Goal: Task Accomplishment & Management: Manage account settings

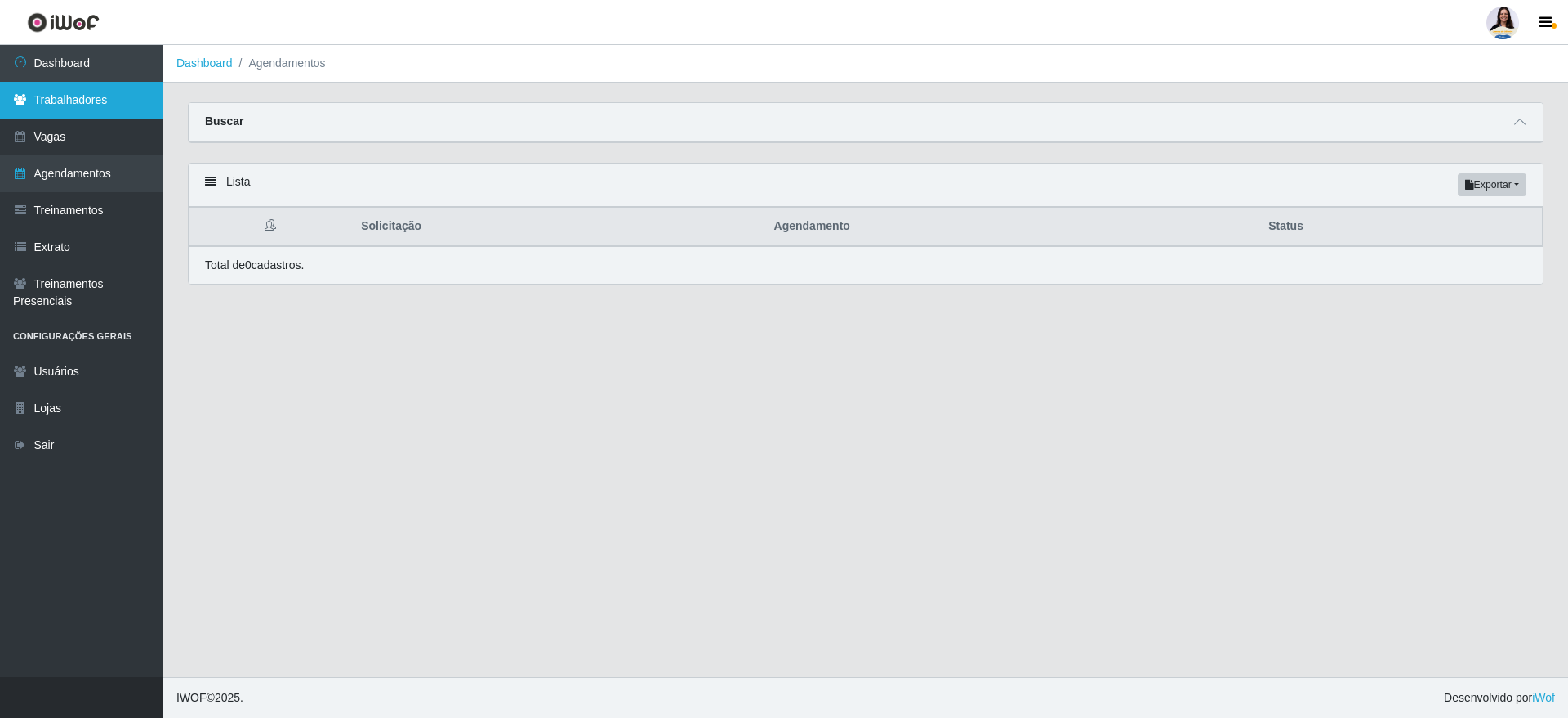
click at [140, 96] on link "Trabalhadores" at bounding box center [81, 99] width 163 height 36
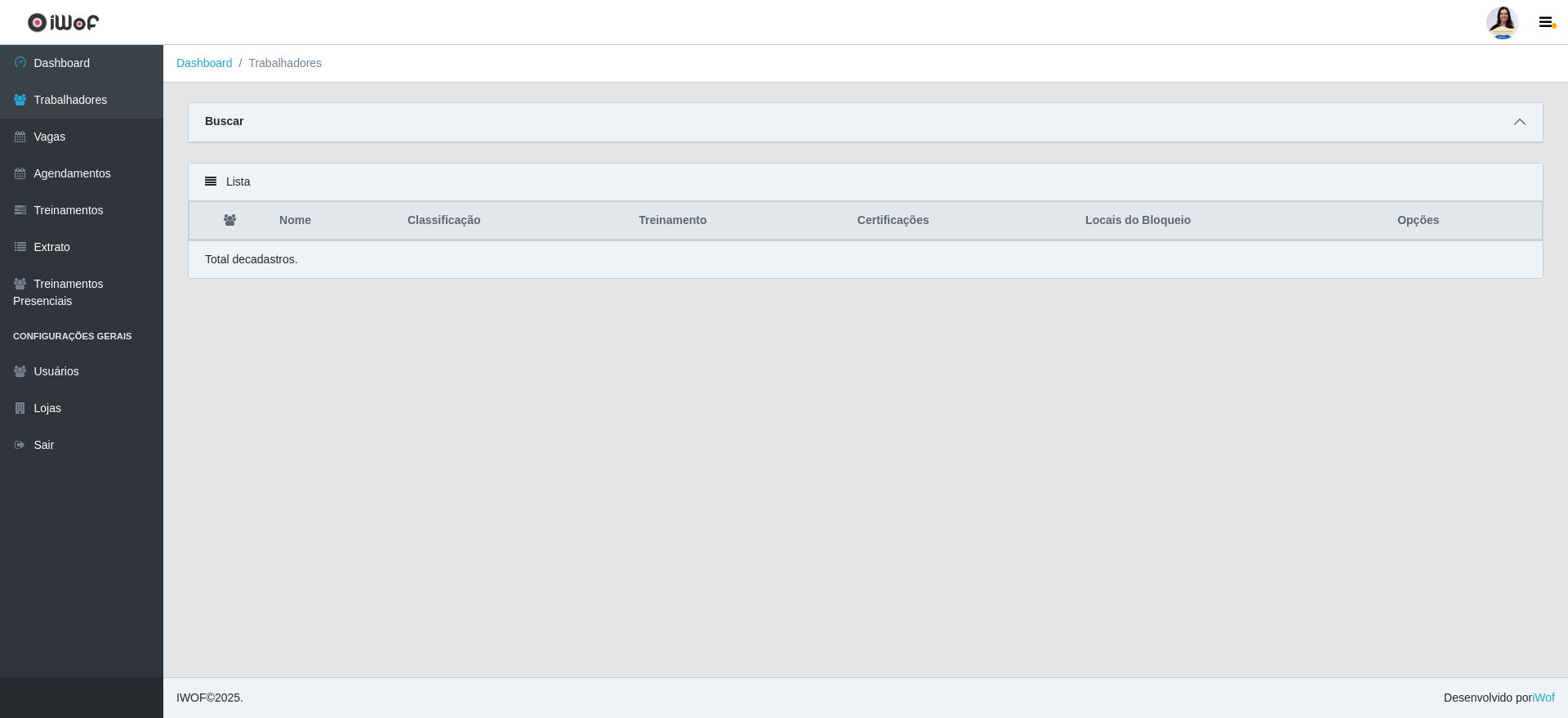
click at [1513, 128] on span at bounding box center [1520, 122] width 19 height 19
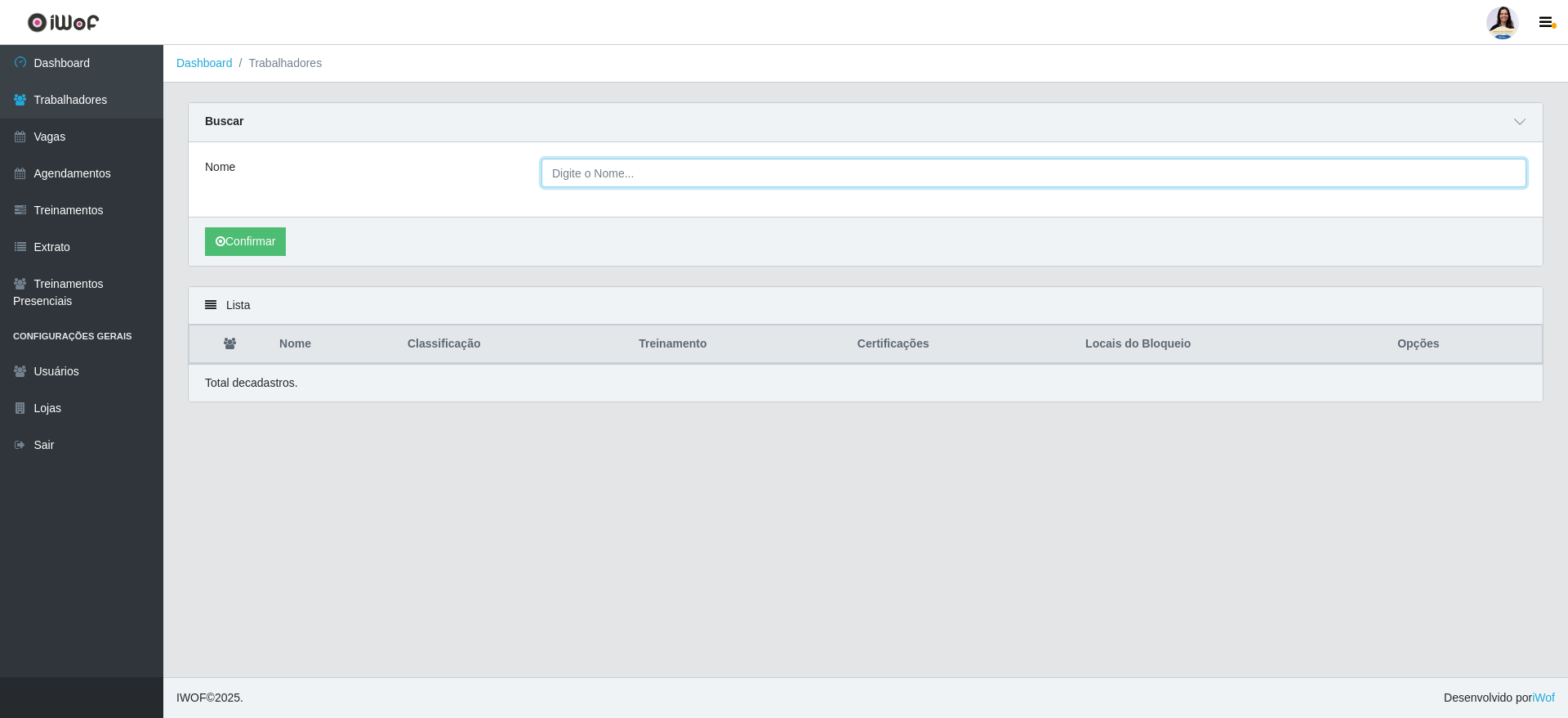
click at [688, 178] on input "Nome" at bounding box center [1033, 173] width 985 height 29
paste input "[PERSON_NAME]"
type input "[PERSON_NAME]"
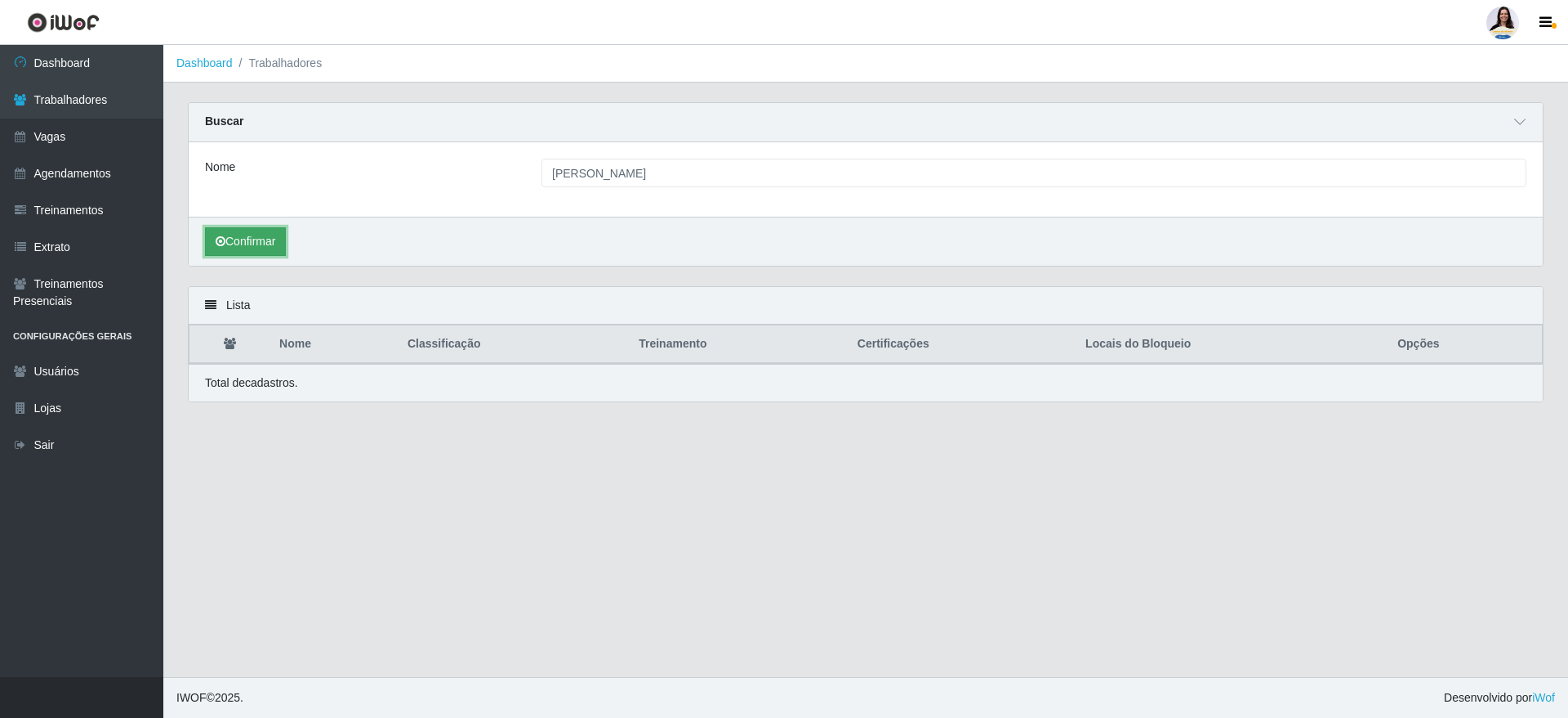
click at [261, 235] on button "Confirmar" at bounding box center [245, 242] width 80 height 29
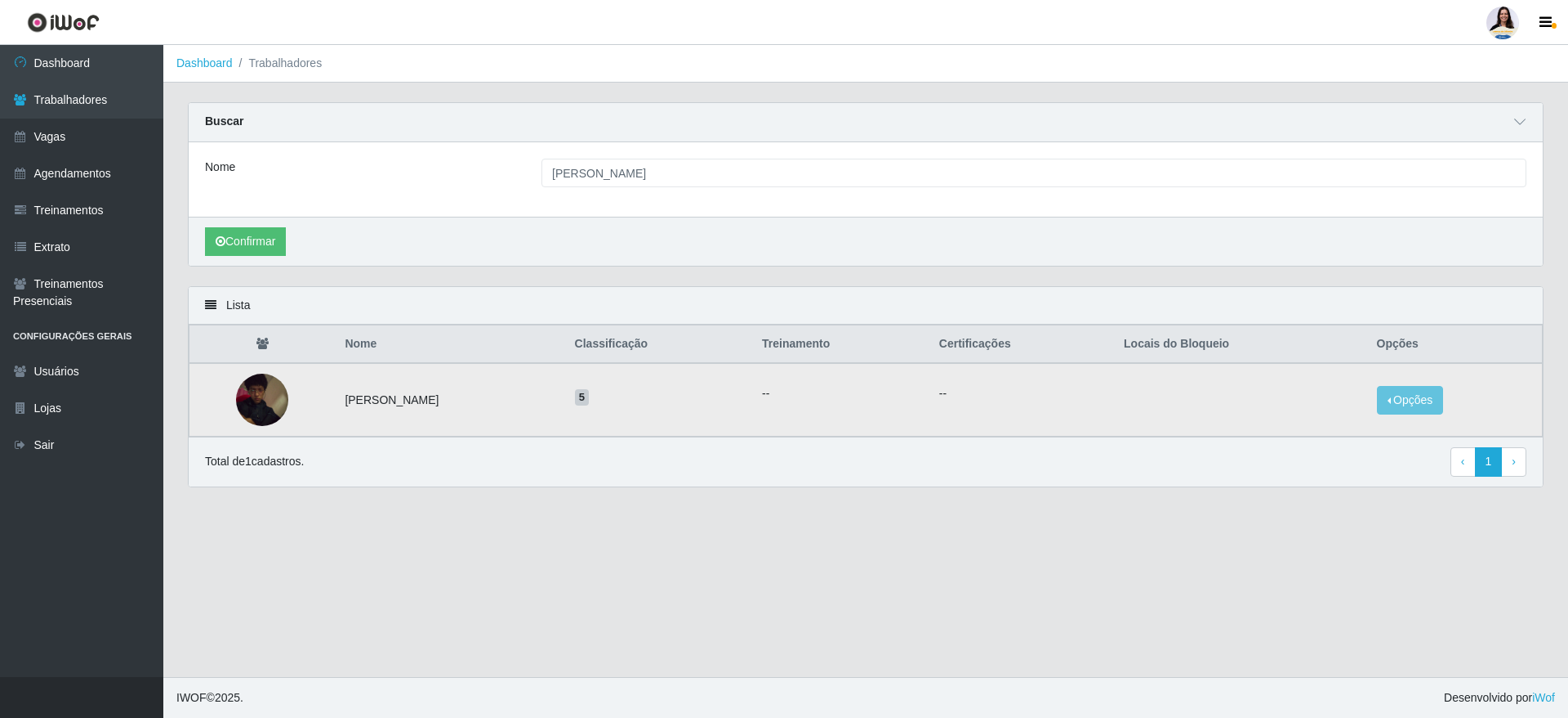
click at [265, 409] on img at bounding box center [263, 399] width 53 height 65
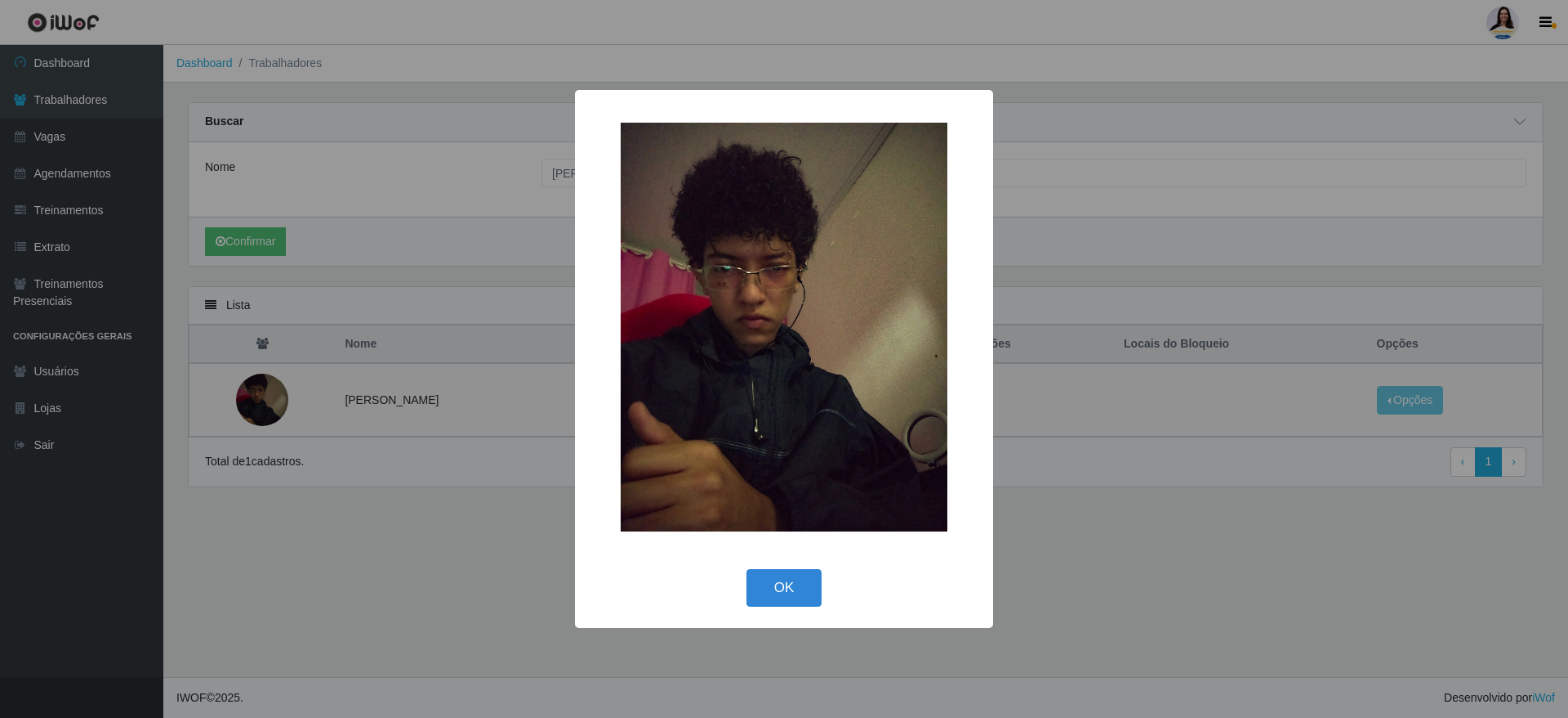
click at [812, 593] on button "OK" at bounding box center [784, 587] width 76 height 38
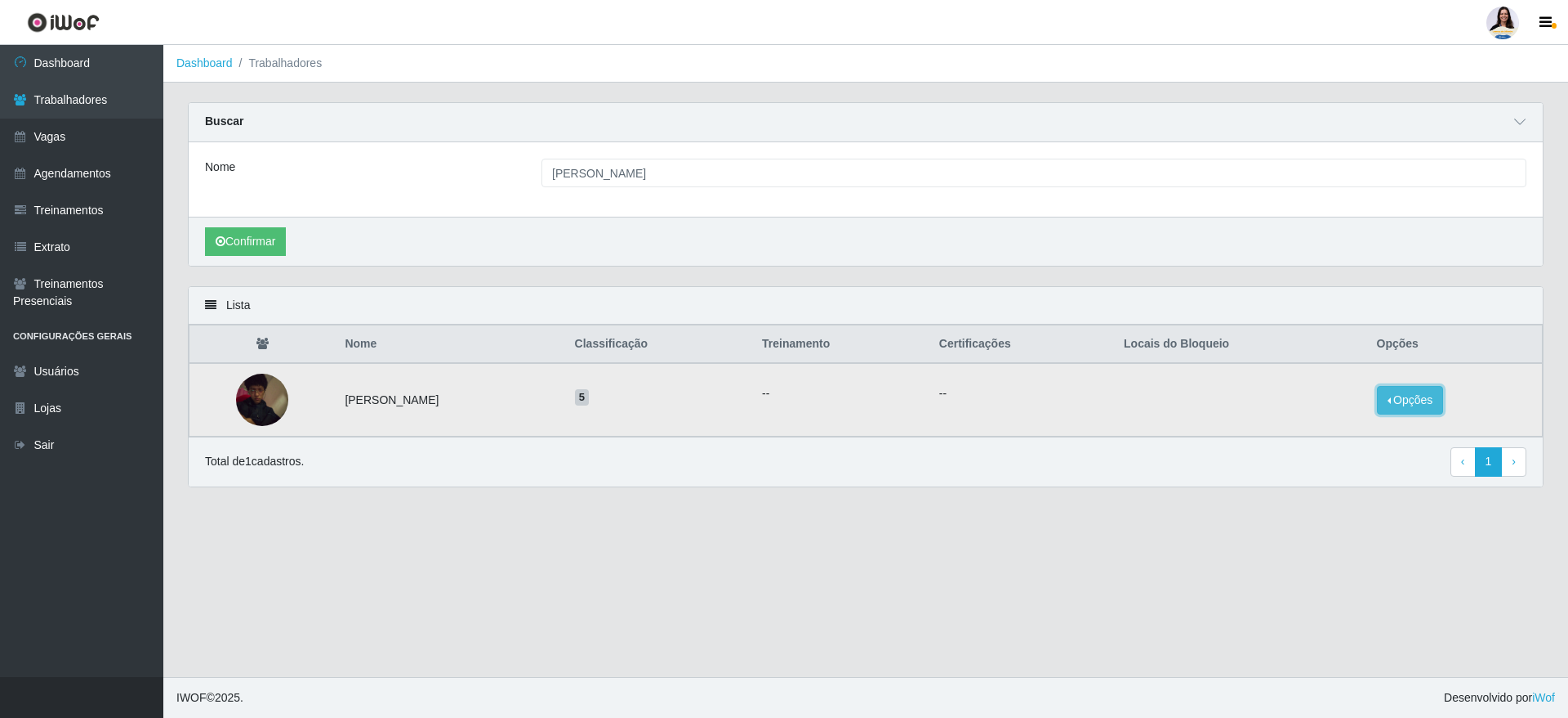
click at [1426, 400] on button "Opções" at bounding box center [1410, 400] width 67 height 29
click at [1297, 409] on button "Bloquear - Loja" at bounding box center [1309, 416] width 131 height 34
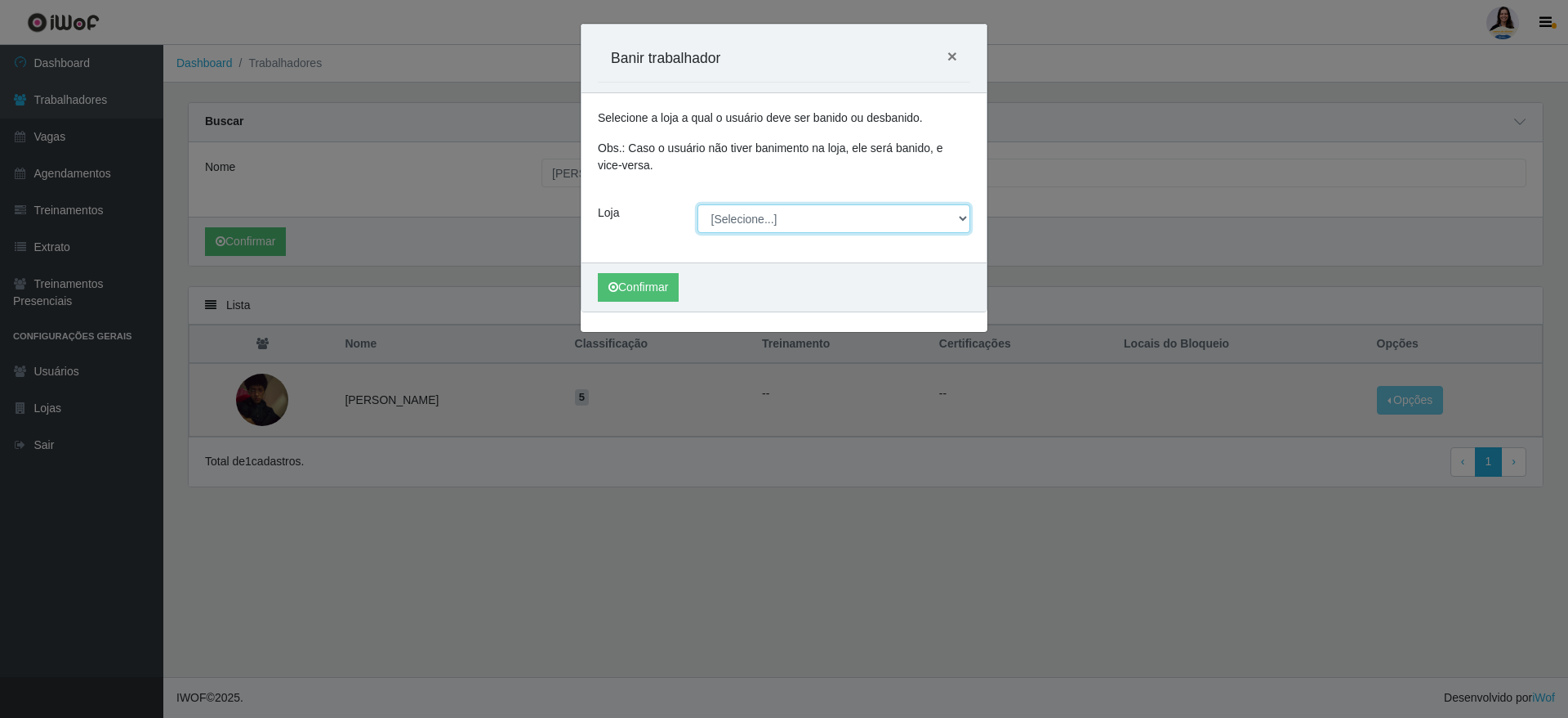
click at [779, 207] on select "[Selecione...] Atacado Vem - [GEOGRAPHIC_DATA] 30 Laranjeiras Velha Atacado Vem…" at bounding box center [834, 219] width 274 height 29
select select "451"
click at [698, 204] on select "[Selecione...] Atacado Vem - [GEOGRAPHIC_DATA] 30 Laranjeiras Velha Atacado Vem…" at bounding box center [834, 219] width 274 height 29
click at [637, 280] on button "Confirmar" at bounding box center [638, 287] width 80 height 29
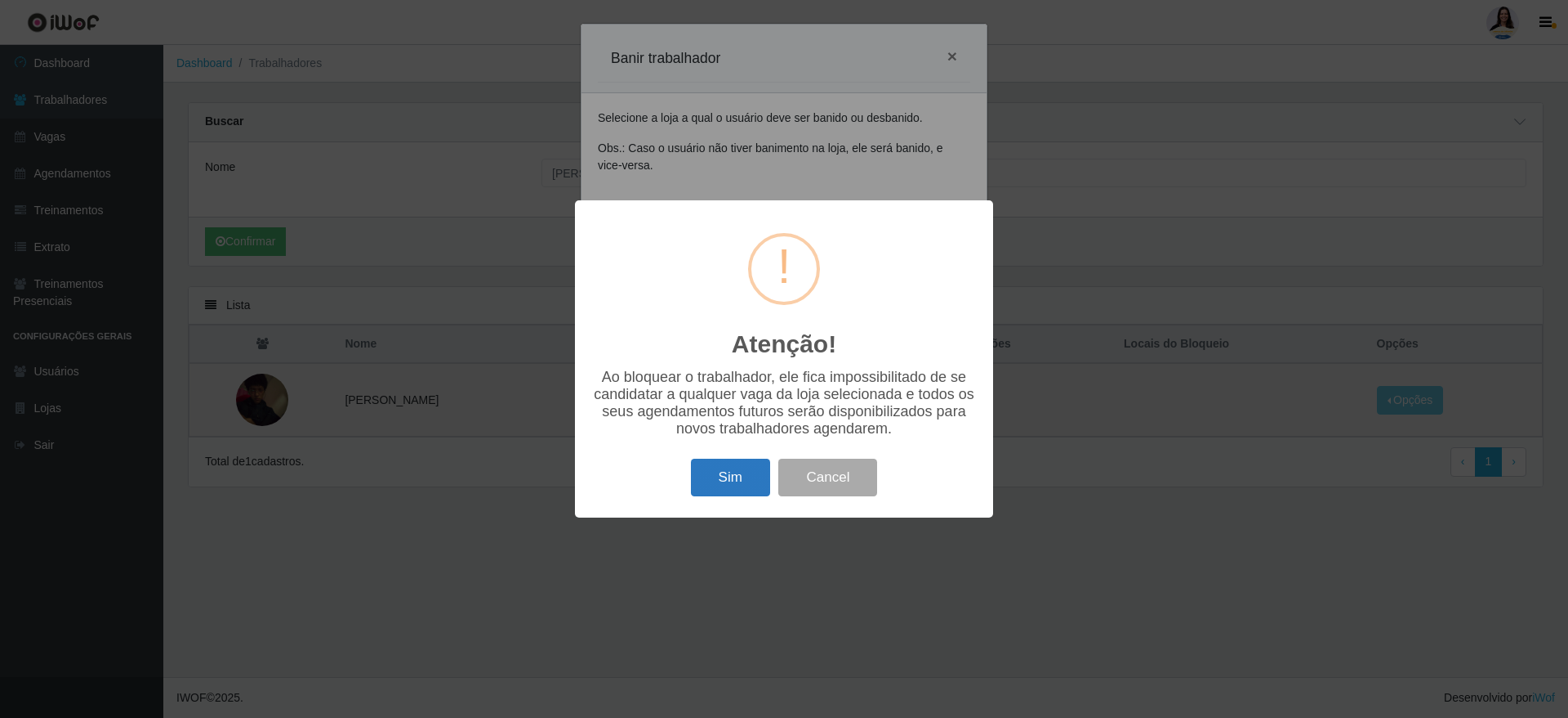
click at [750, 482] on button "Sim" at bounding box center [731, 477] width 80 height 38
